Goal: Task Accomplishment & Management: Manage account settings

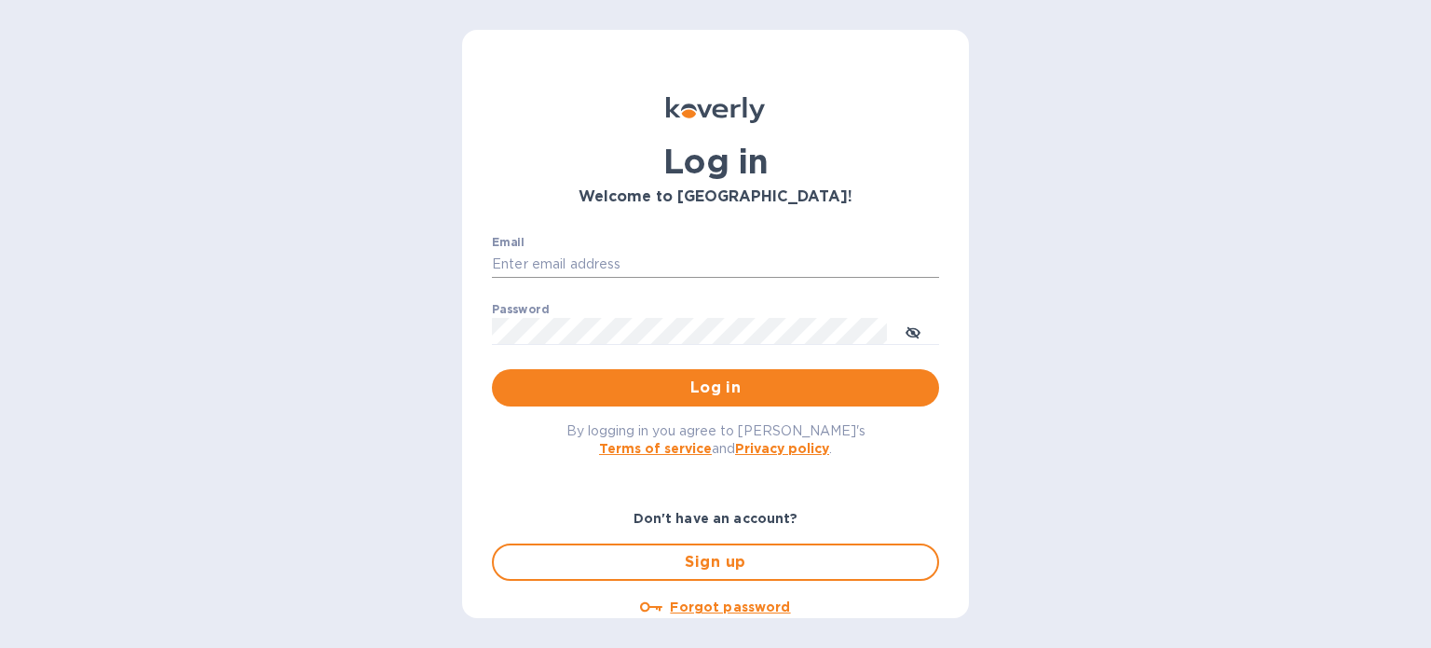
click at [541, 257] on input "Email" at bounding box center [715, 265] width 447 height 28
type input "[EMAIL_ADDRESS][DOMAIN_NAME]"
click at [705, 390] on span "Log in" at bounding box center [715, 387] width 417 height 22
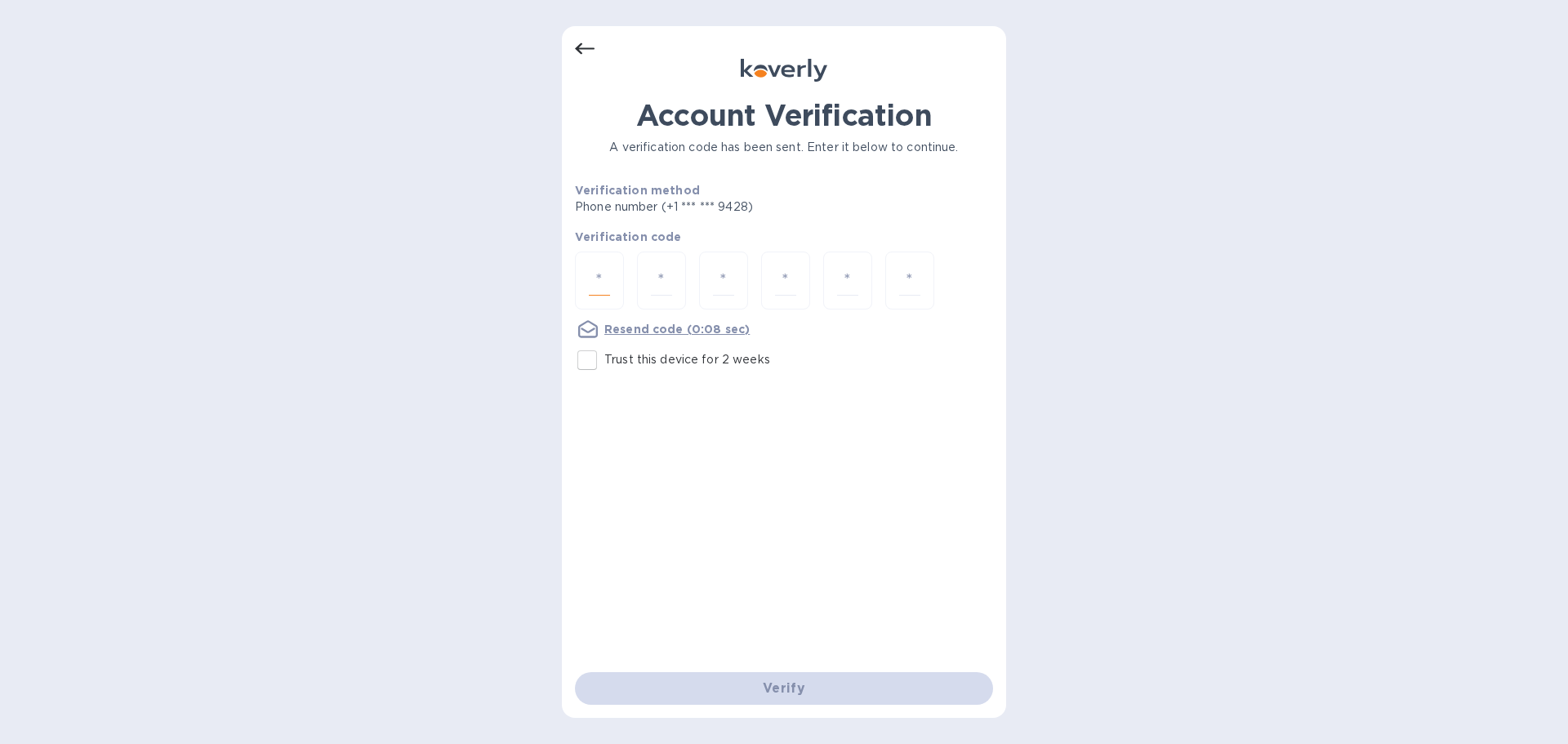
click at [608, 288] on input "number" at bounding box center [600, 280] width 21 height 30
type input "4"
type input "0"
type input "5"
type input "1"
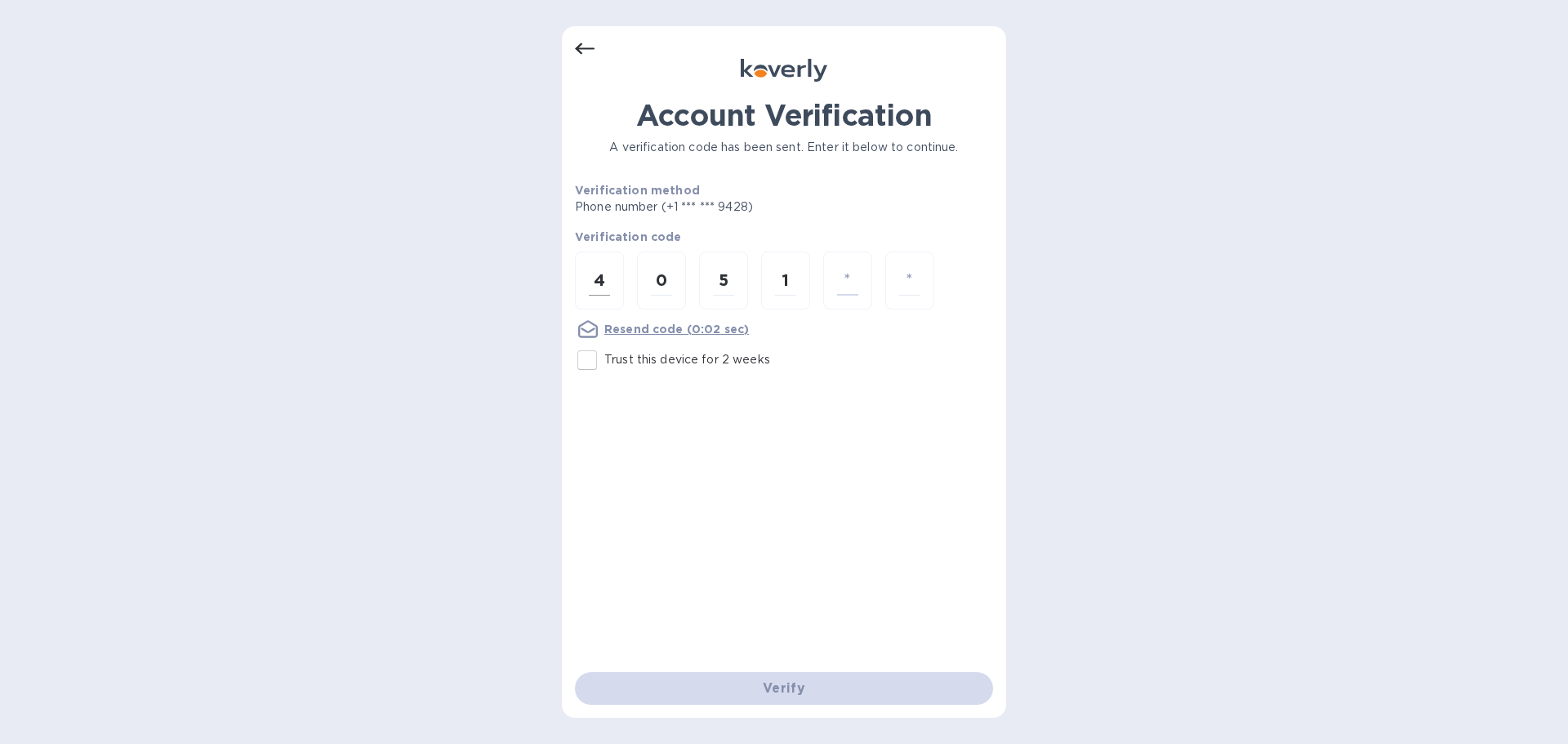
type input "5"
type input "6"
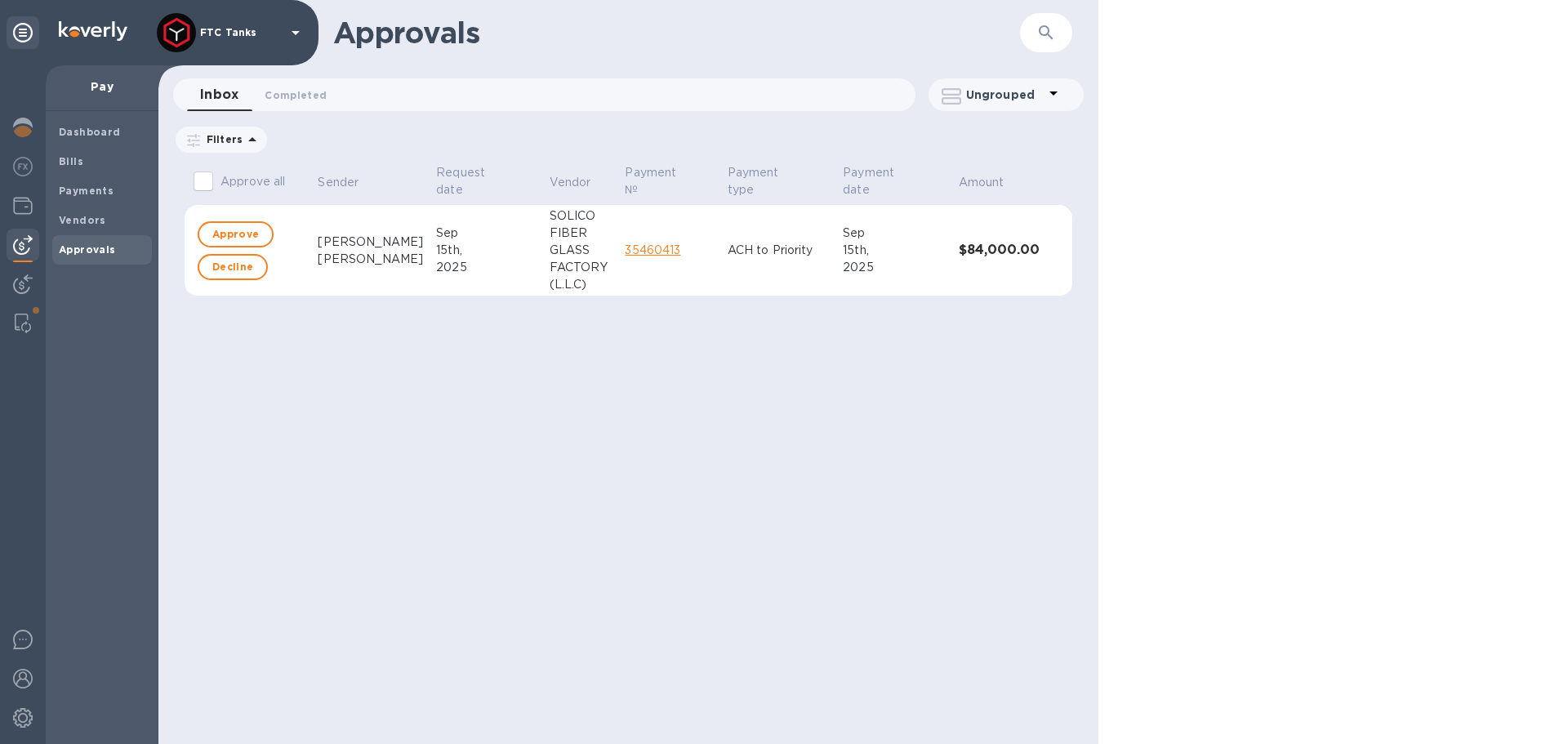
click at [771, 247] on p "ACH to Priority" at bounding box center [778, 251] width 103 height 18
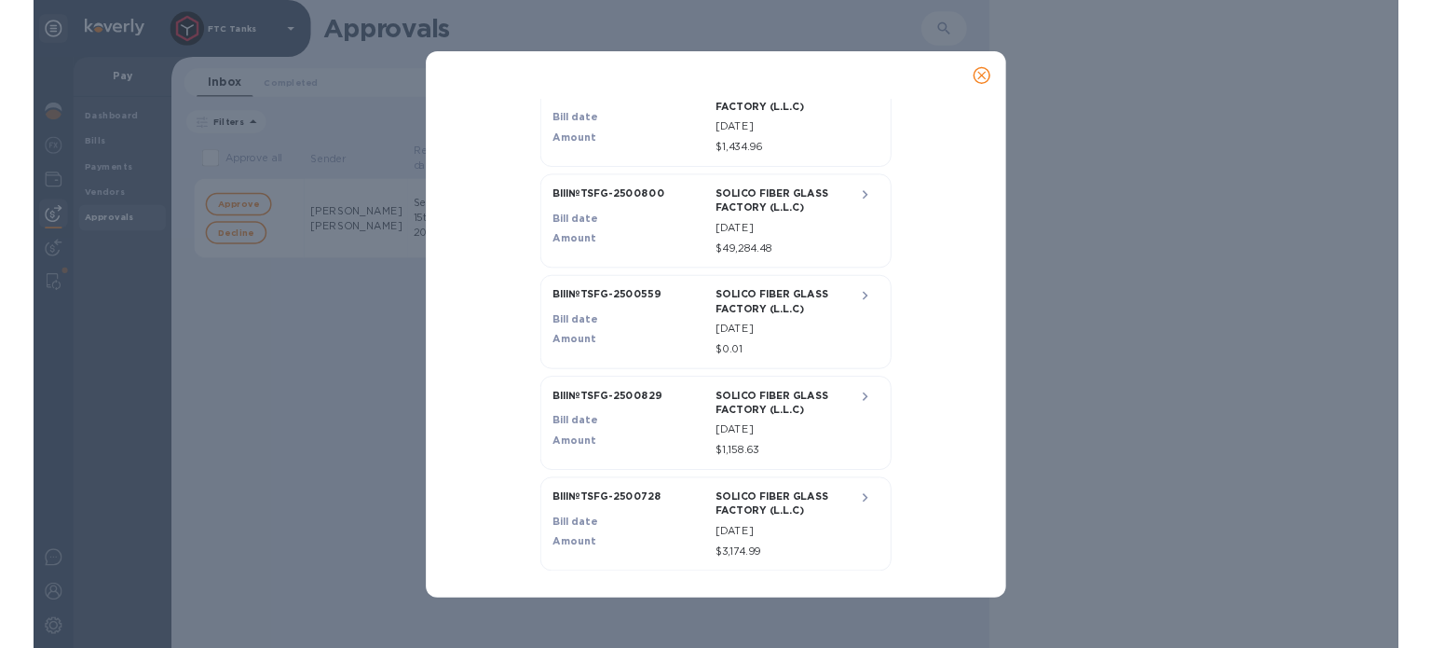
scroll to position [566, 0]
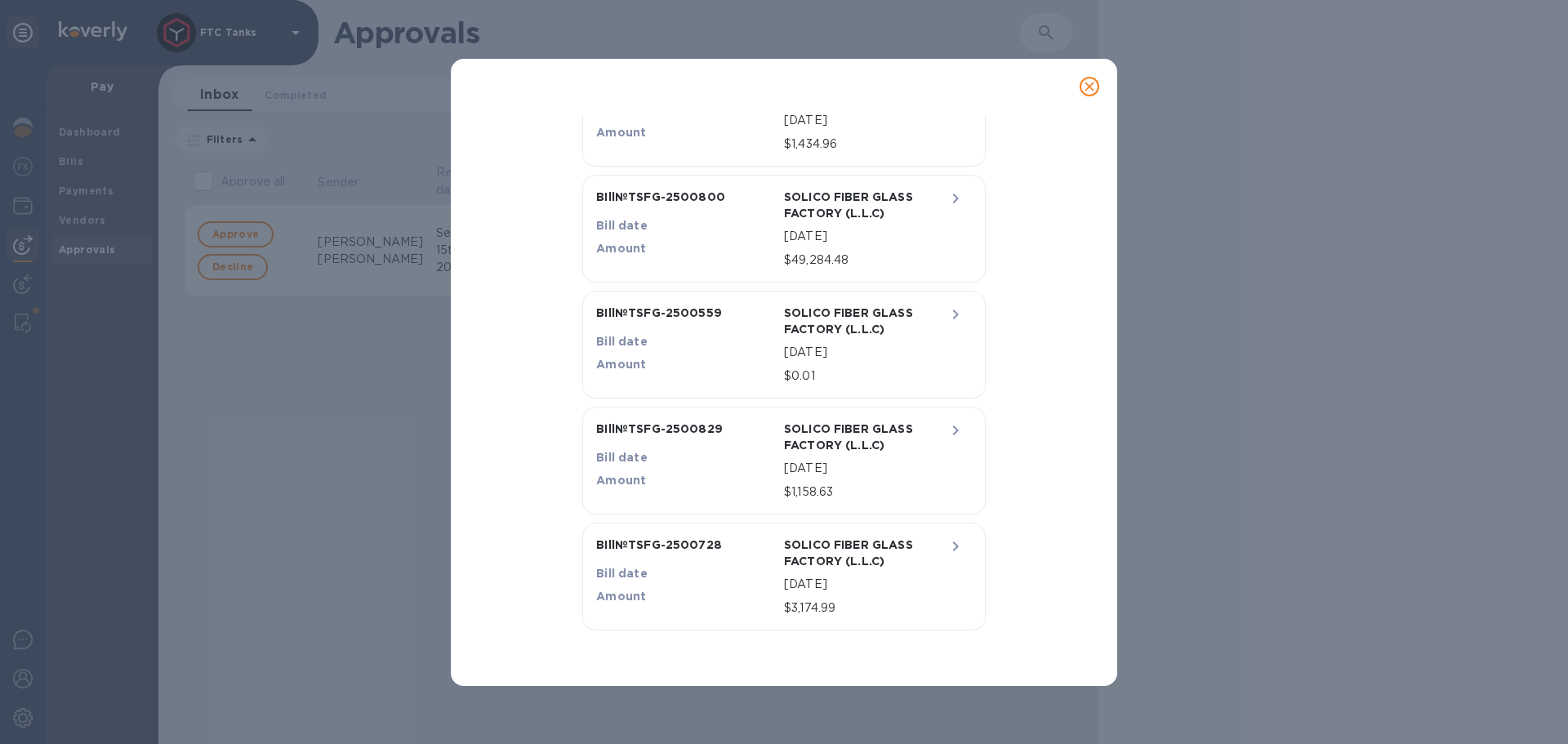
drag, startPoint x: 1089, startPoint y: 89, endPoint x: 1089, endPoint y: 75, distance: 14.0
click at [1089, 89] on icon "close" at bounding box center [1089, 86] width 17 height 17
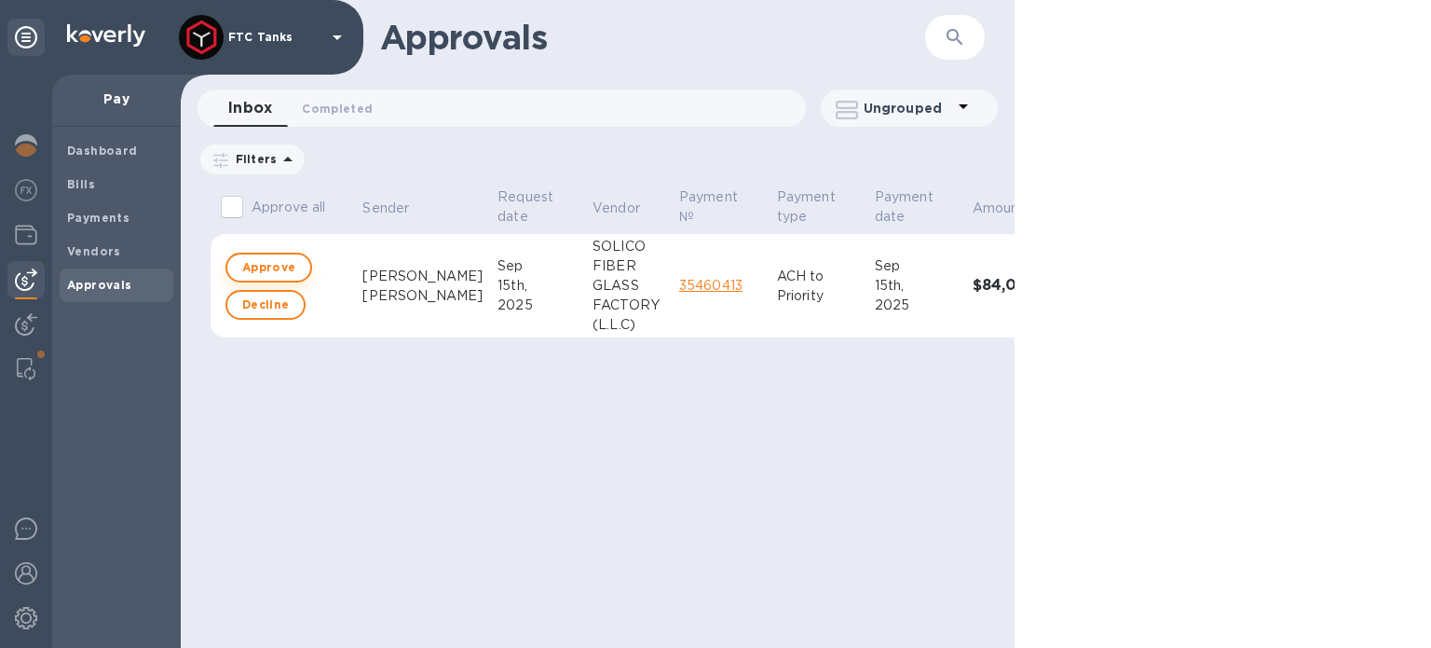
click at [265, 271] on span "Approve" at bounding box center [268, 267] width 53 height 22
checkbox input "true"
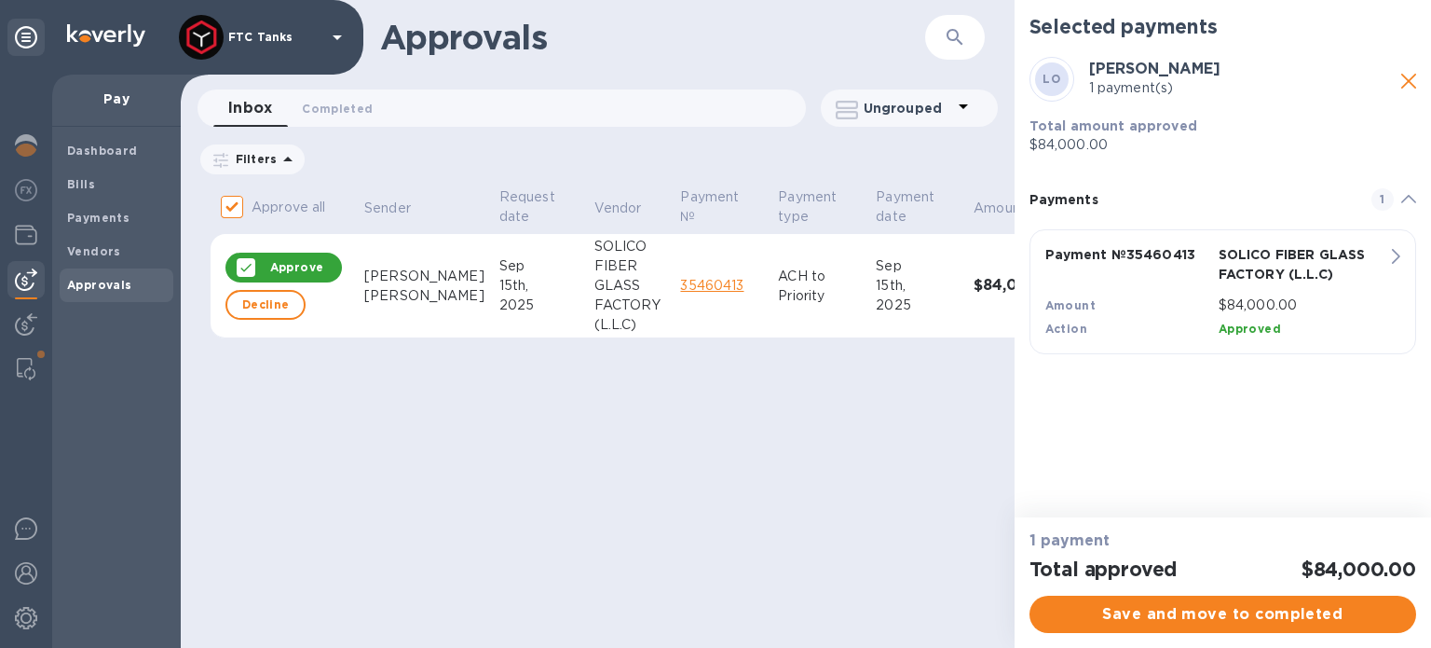
drag, startPoint x: 1211, startPoint y: 613, endPoint x: 1257, endPoint y: 395, distance: 223.0
click at [1257, 395] on div "Selected payments LO Luciana Oliva 1 payment(s) Total amount approved $84,000.0…" at bounding box center [1223, 324] width 417 height 648
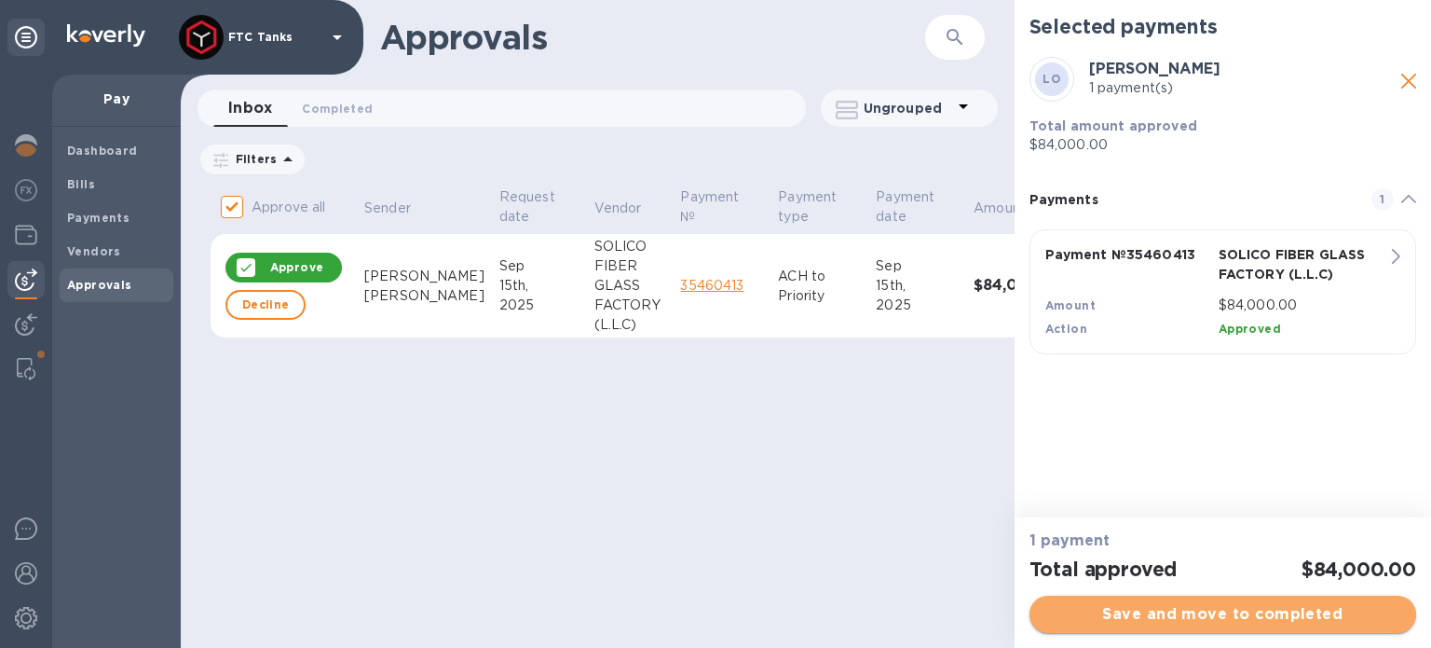
click at [1201, 606] on span "Save and move to completed" at bounding box center [1223, 614] width 357 height 22
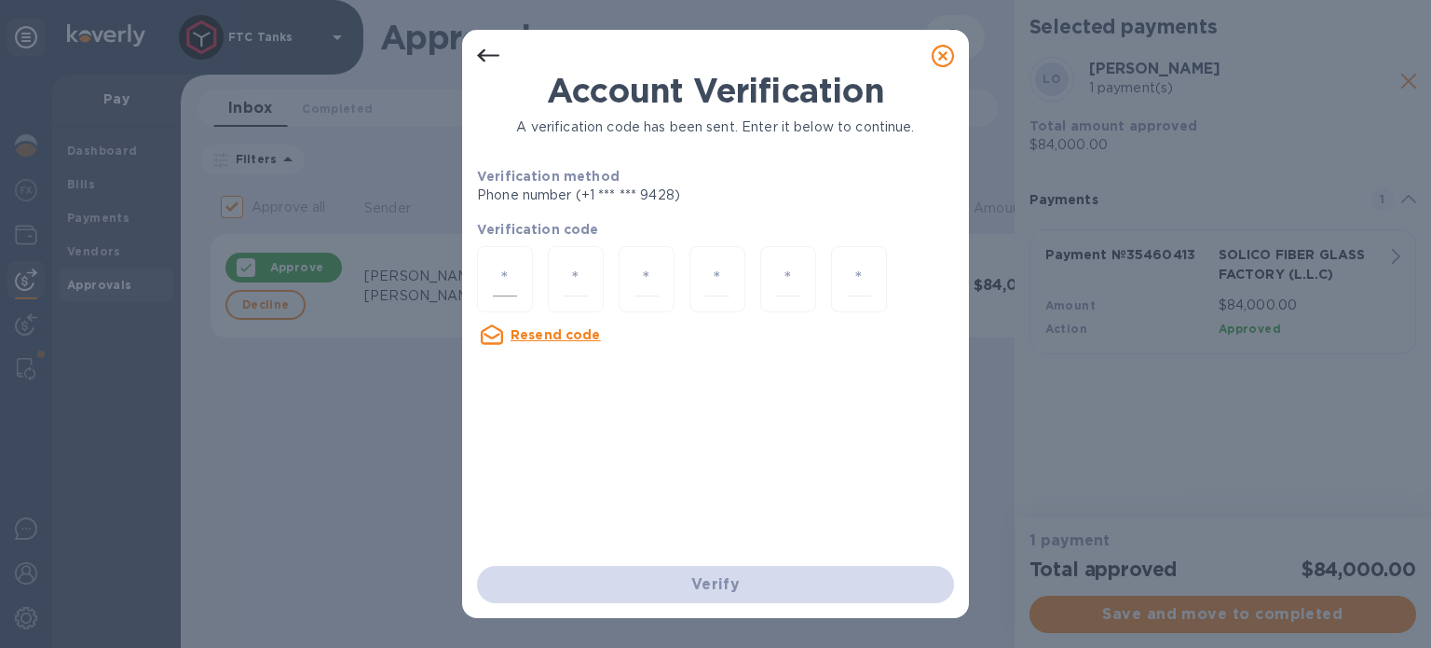
click at [520, 284] on div at bounding box center [505, 279] width 56 height 66
type input "7"
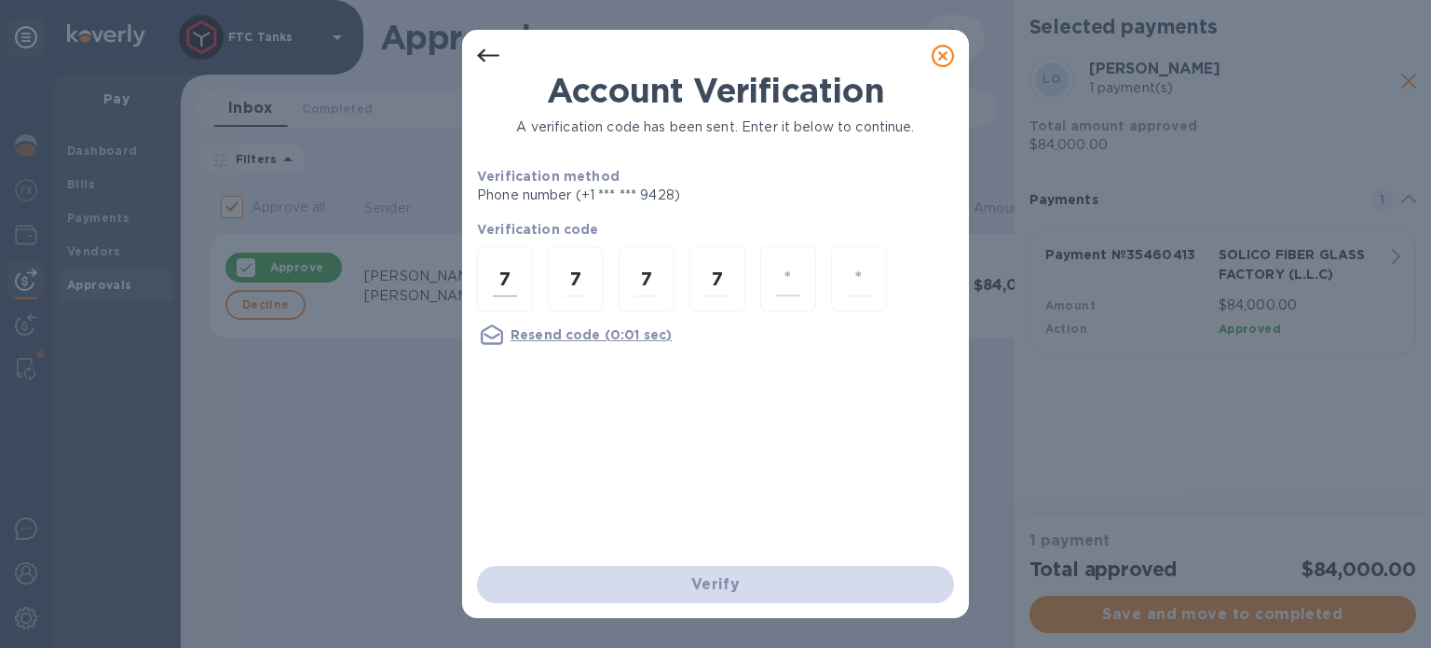
type input "1"
type input "6"
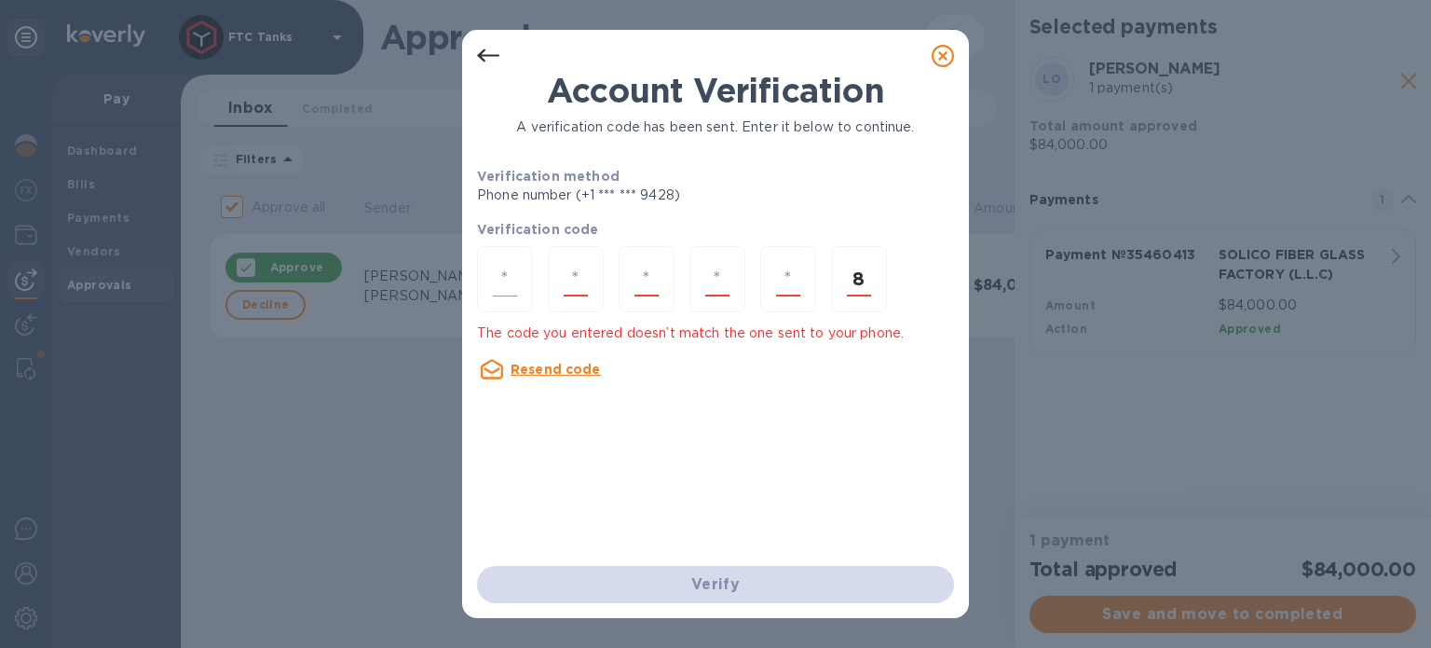
type input "8"
click at [500, 275] on input "number" at bounding box center [505, 279] width 24 height 34
type input "7"
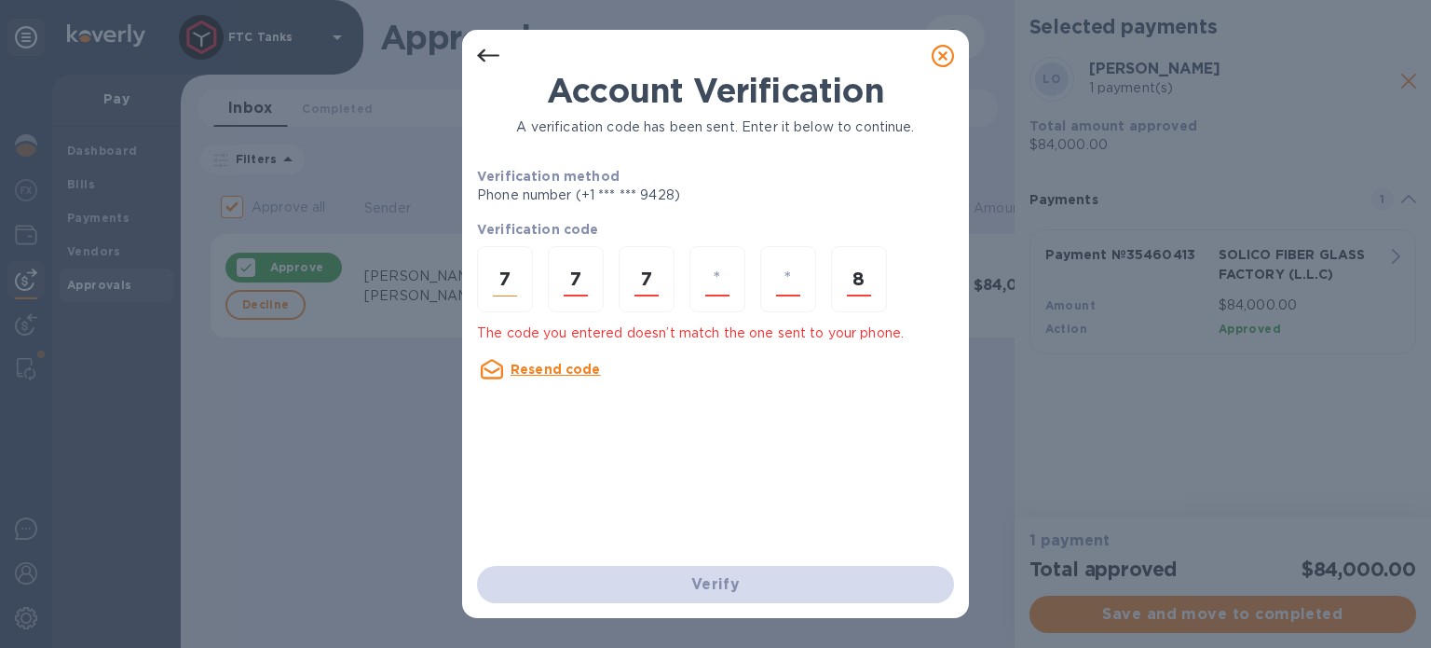
type input "1"
type input "6"
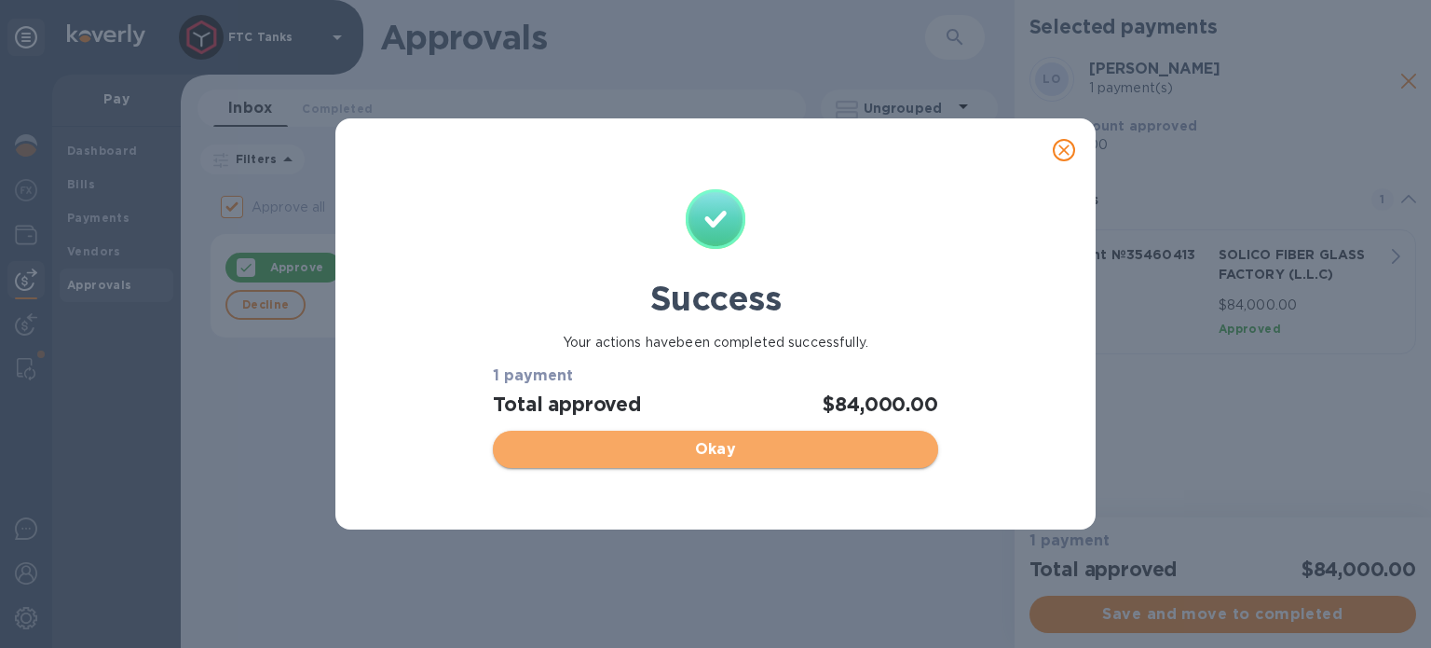
click at [684, 445] on span "Okay" at bounding box center [715, 449] width 415 height 22
checkbox input "false"
